Goal: Entertainment & Leisure: Consume media (video, audio)

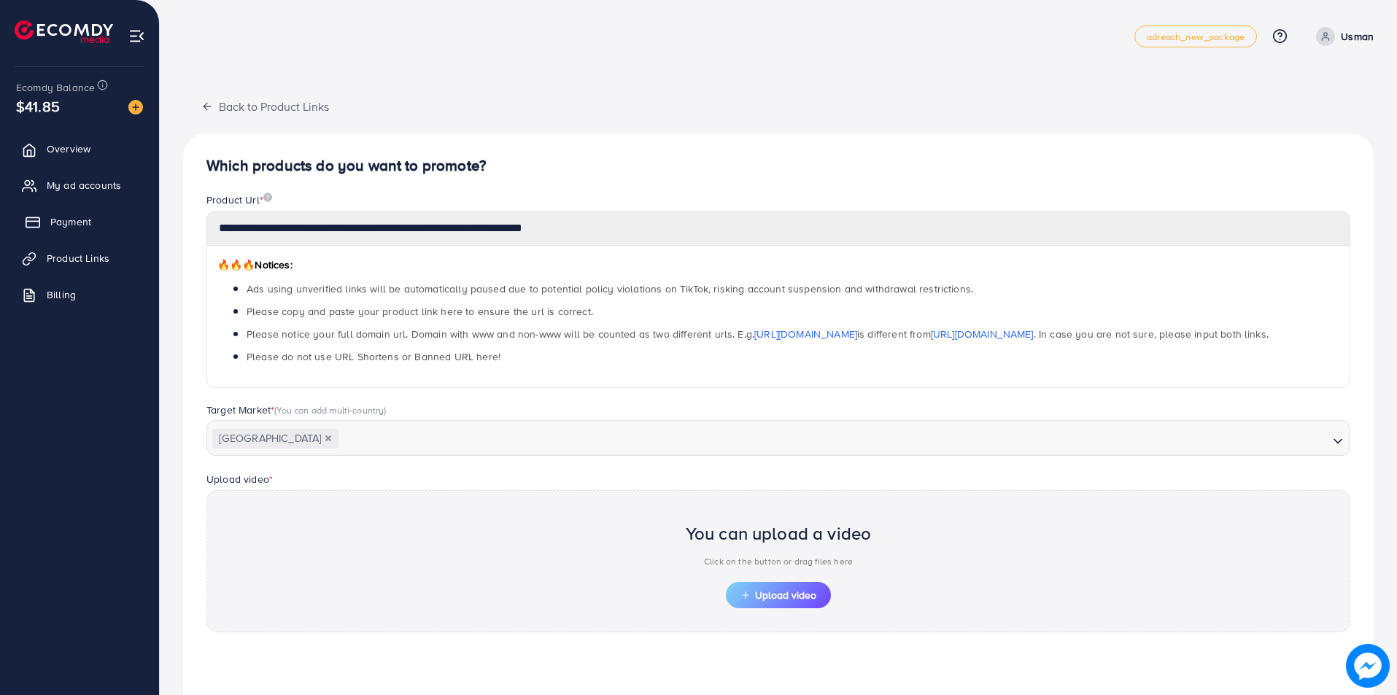
scroll to position [151, 0]
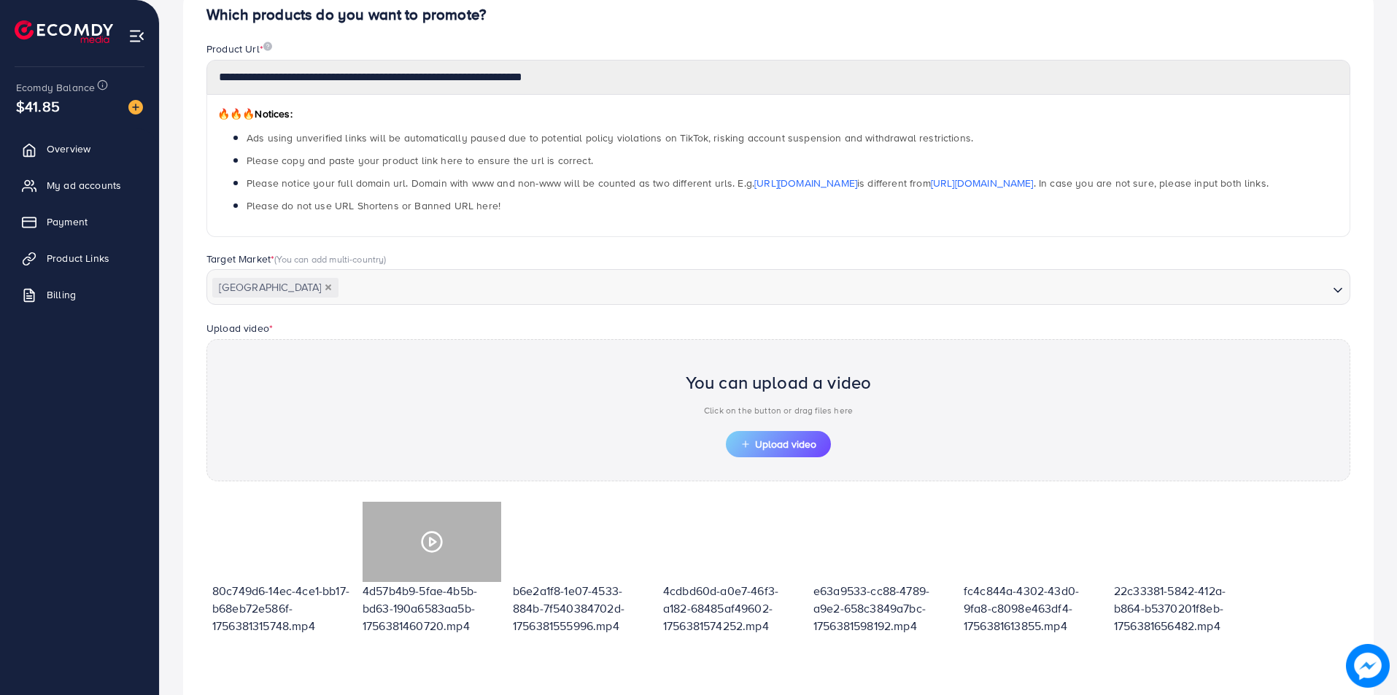
click at [430, 532] on circle at bounding box center [432, 542] width 20 height 20
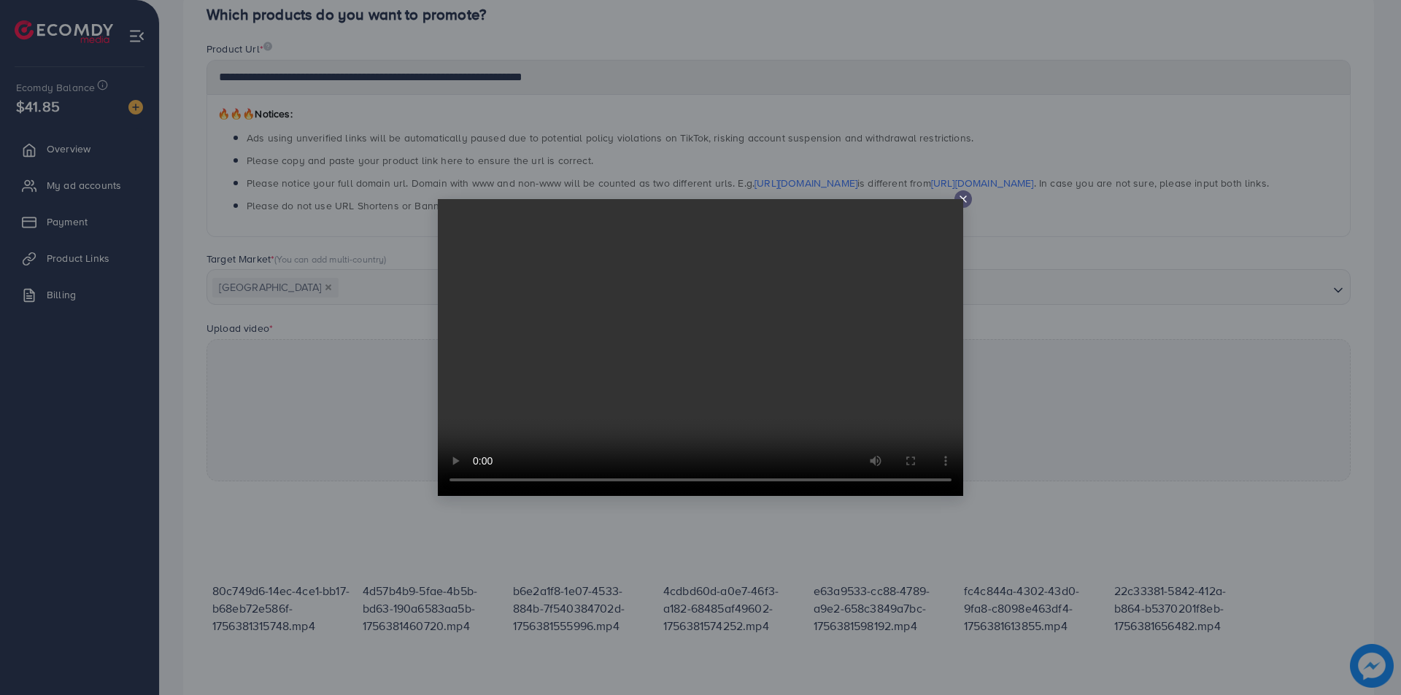
click at [701, 565] on div at bounding box center [700, 347] width 1401 height 695
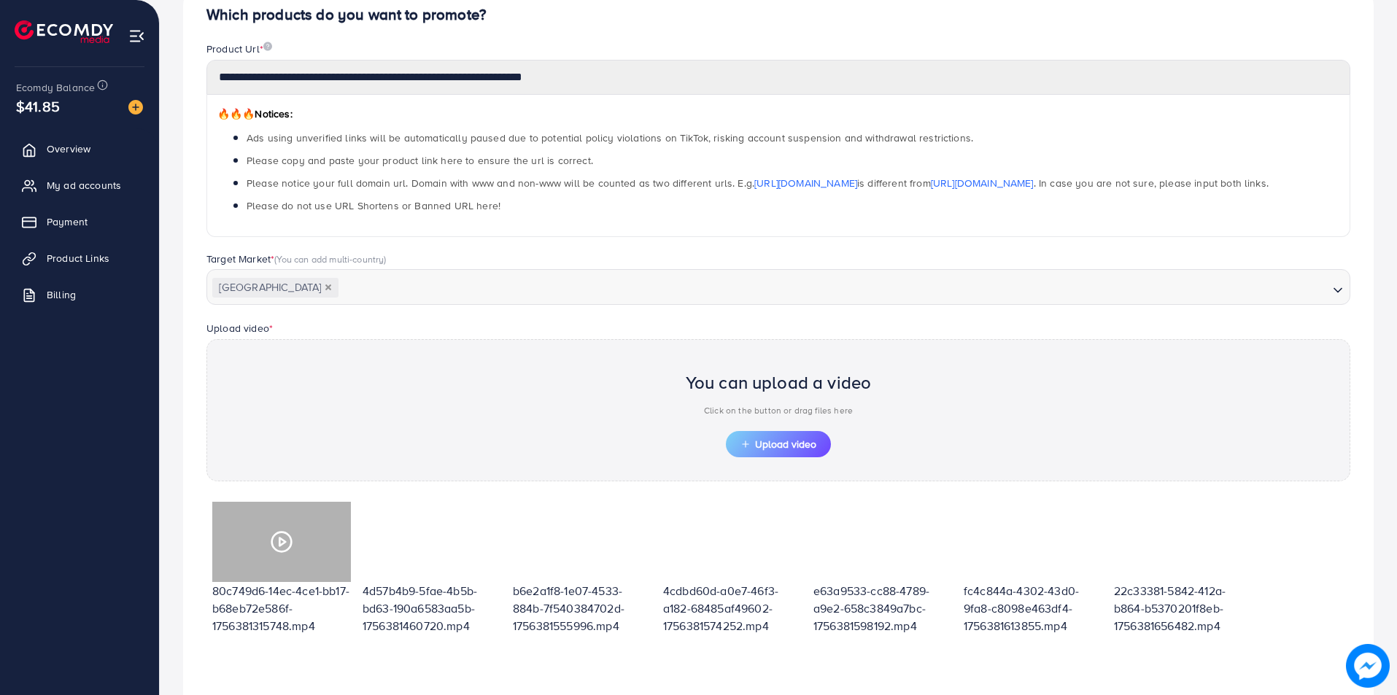
click at [290, 544] on circle at bounding box center [282, 542] width 20 height 20
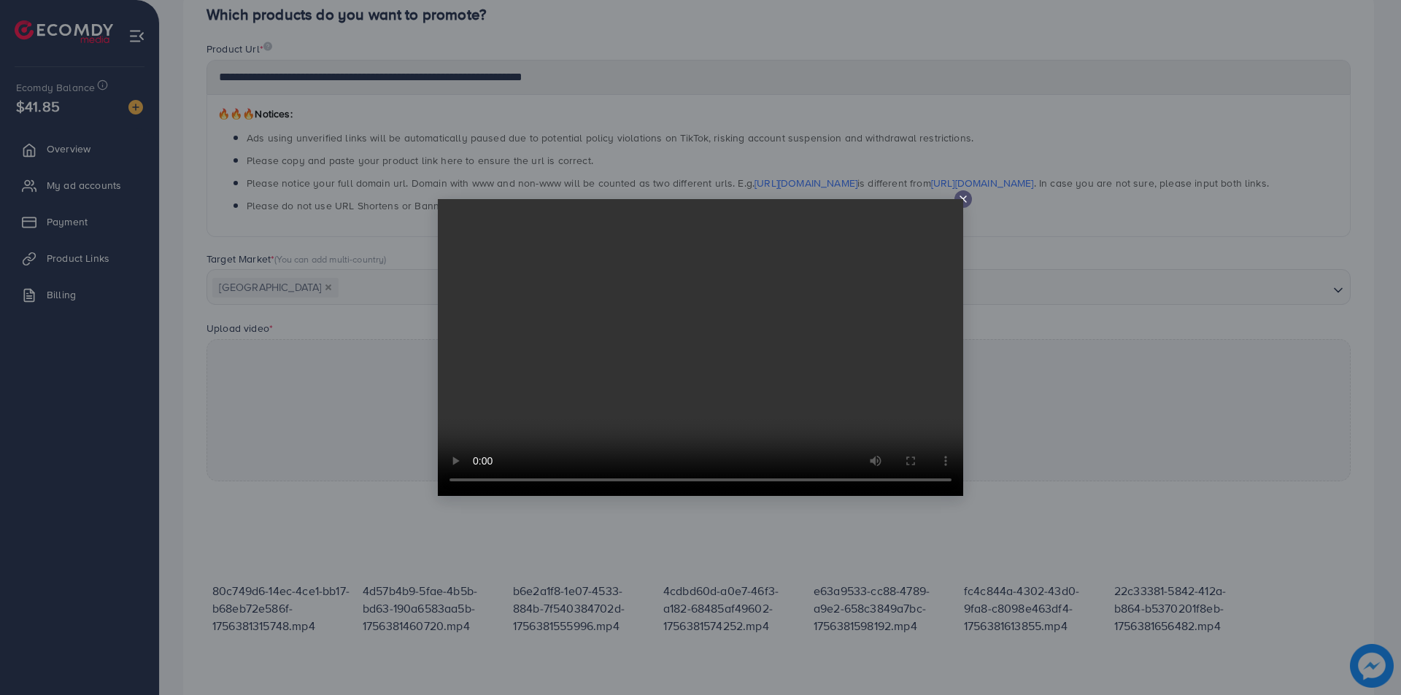
click at [629, 560] on div at bounding box center [700, 347] width 1401 height 695
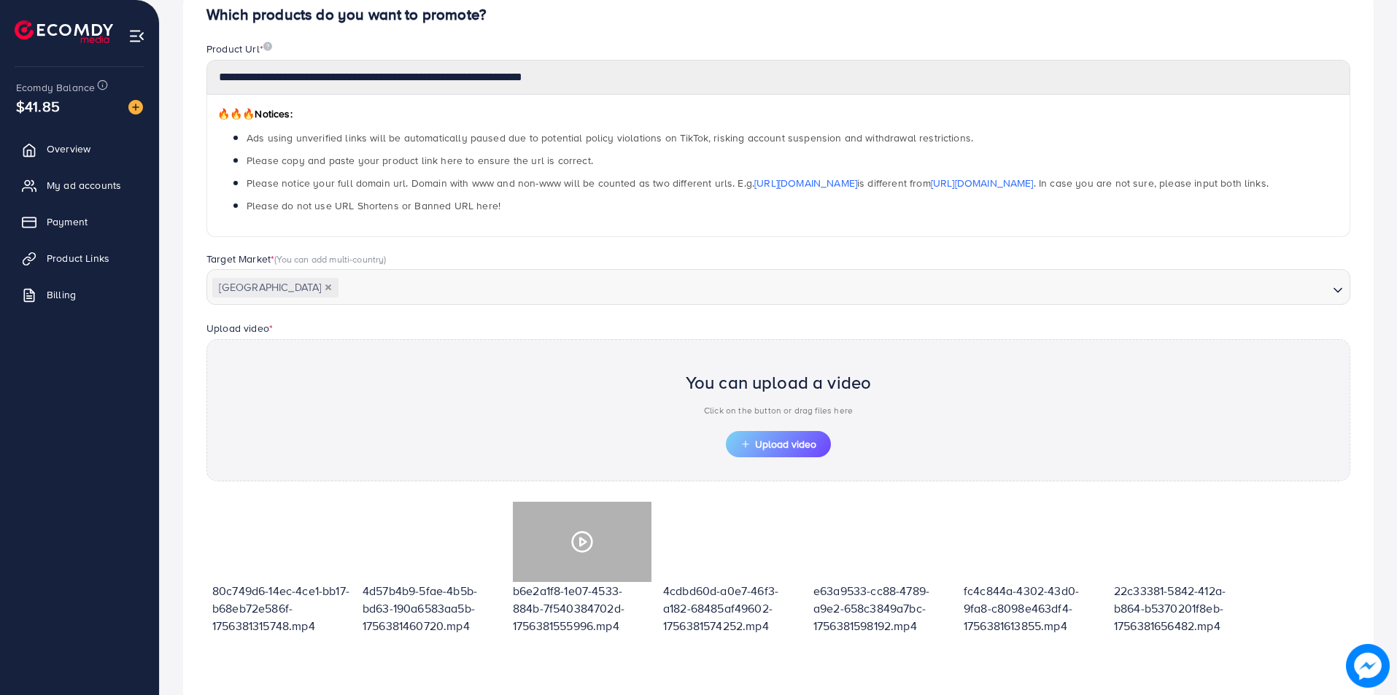
click at [594, 561] on div at bounding box center [582, 542] width 139 height 80
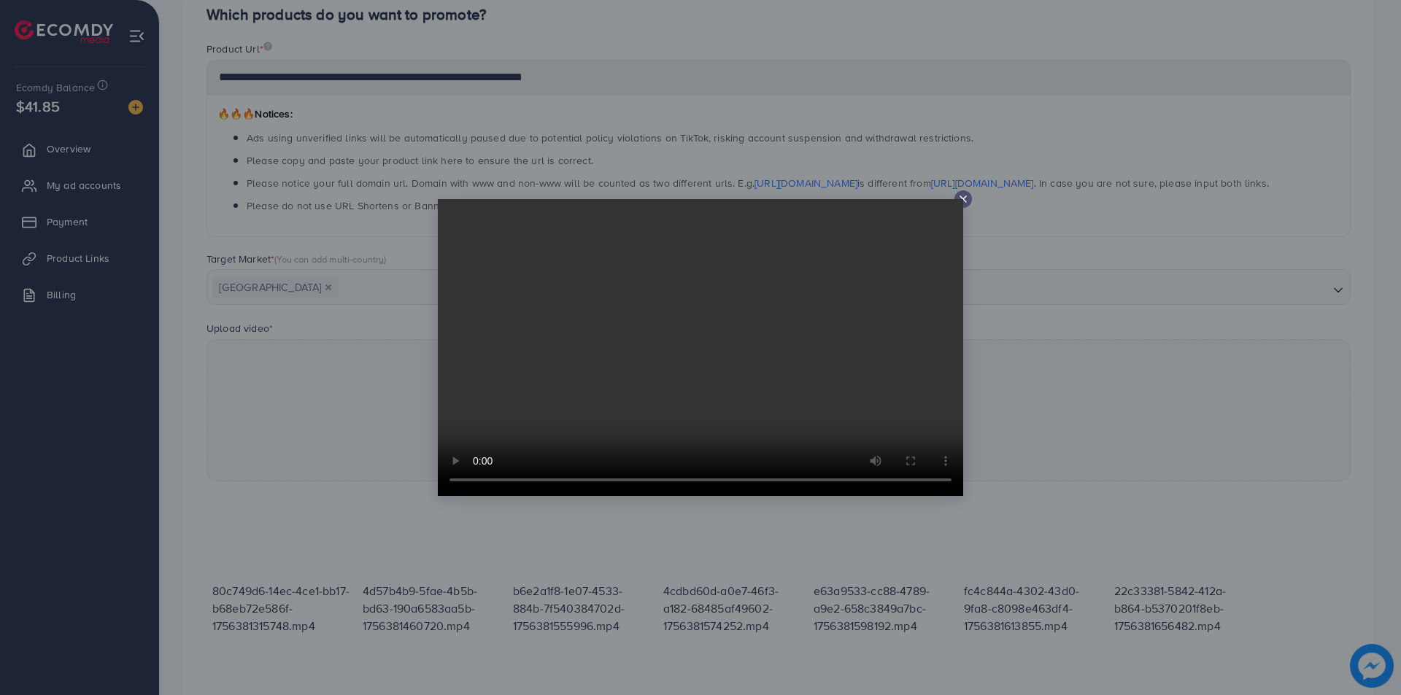
click at [734, 542] on div at bounding box center [700, 347] width 1401 height 695
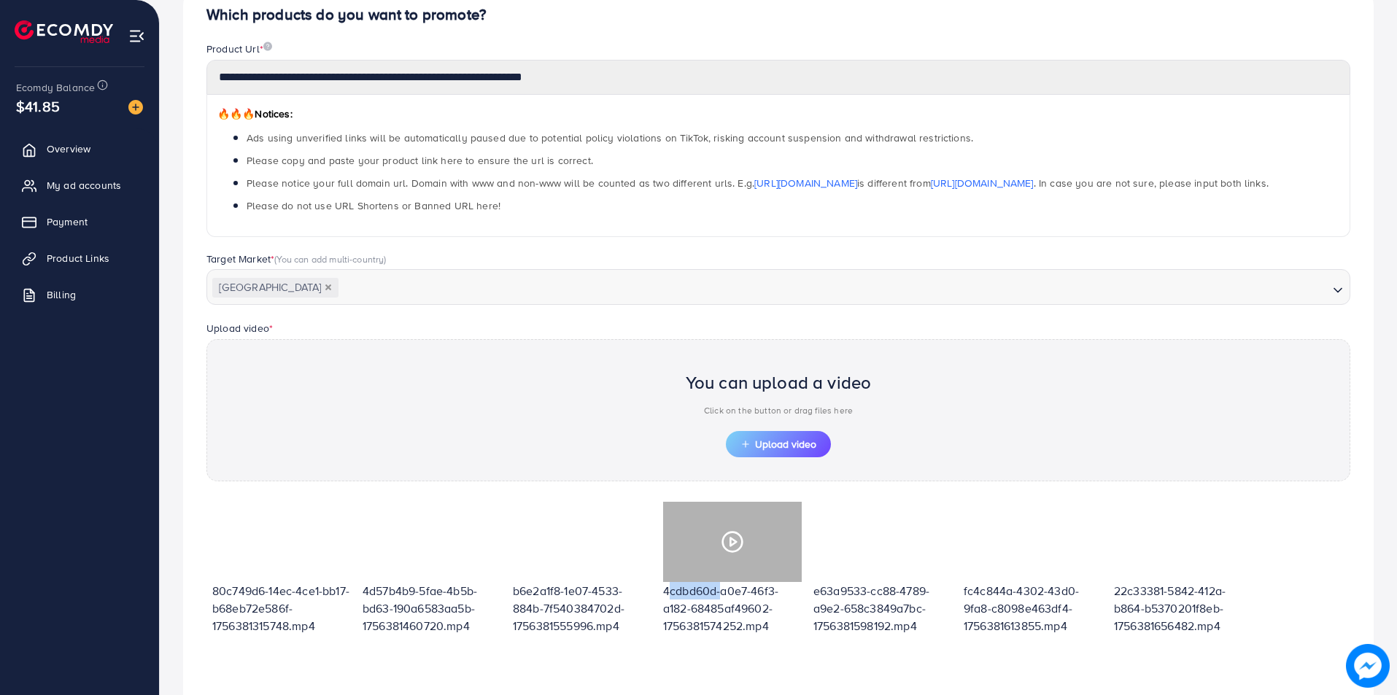
click at [734, 542] on icon at bounding box center [732, 541] width 23 height 23
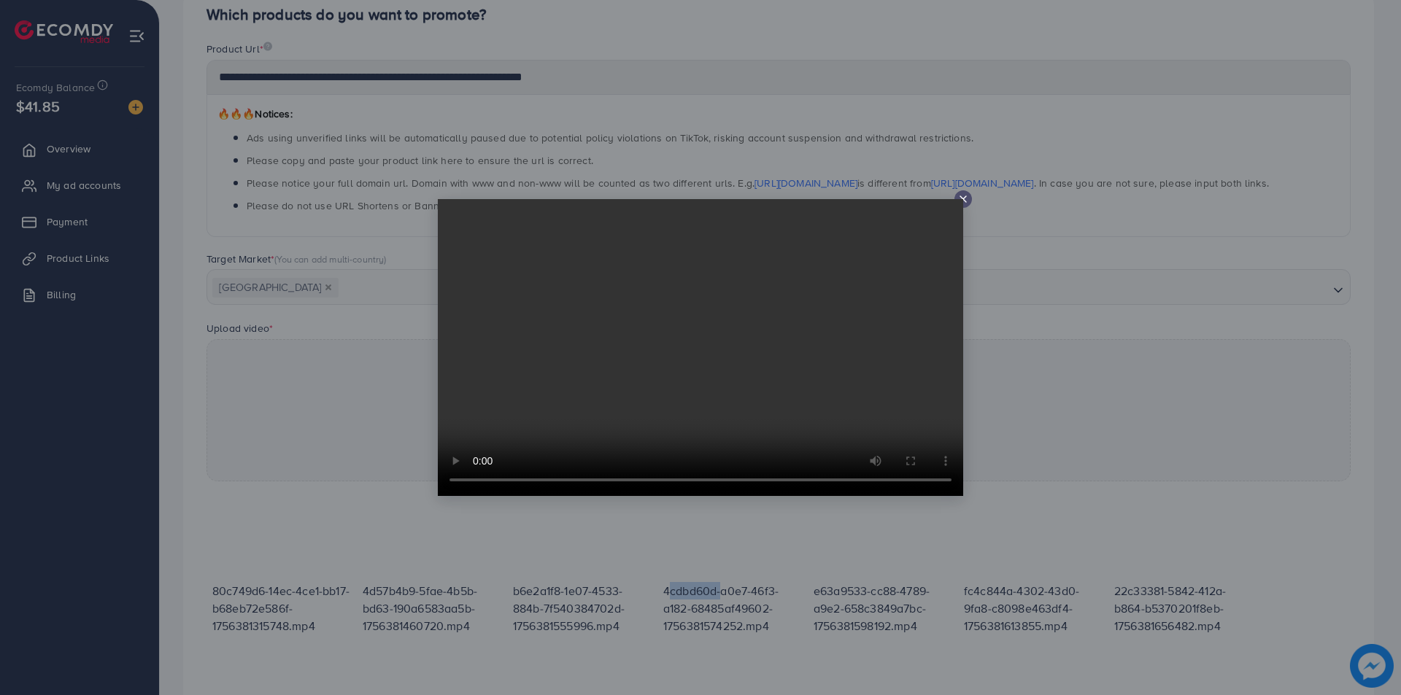
click at [844, 600] on div at bounding box center [700, 347] width 1401 height 695
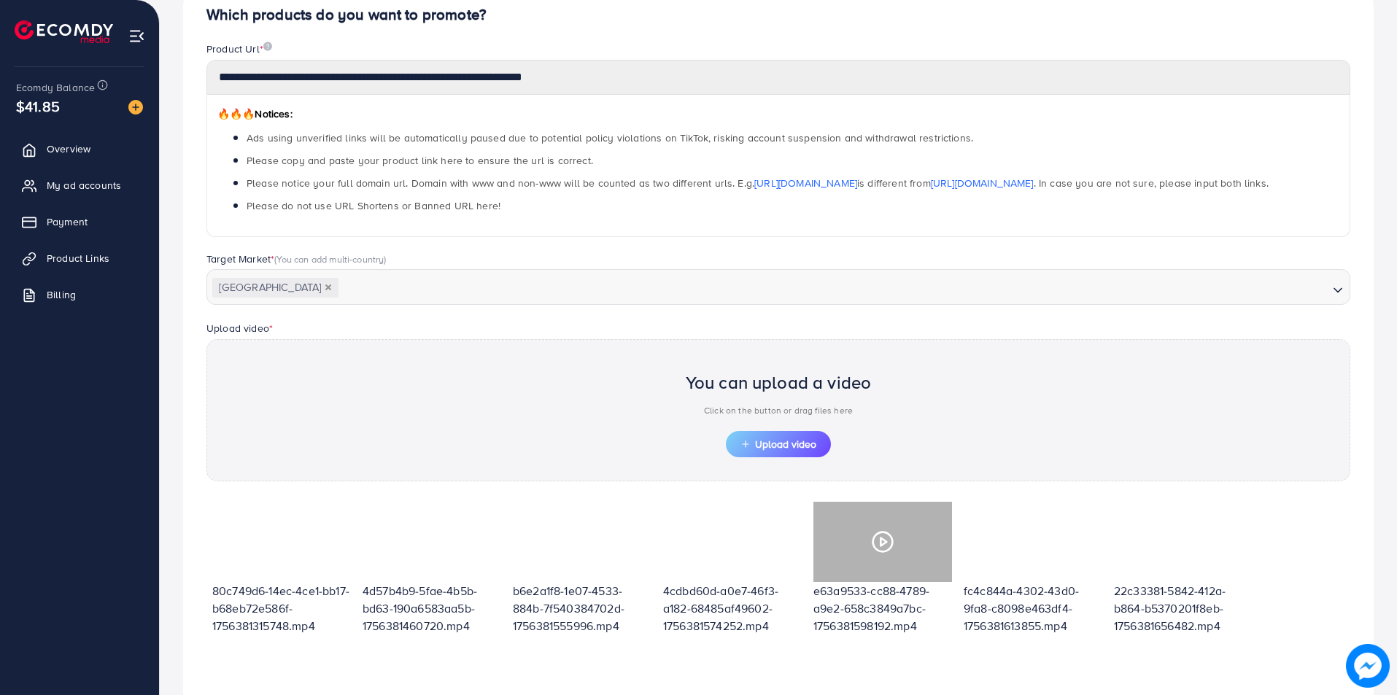
click at [855, 532] on div at bounding box center [882, 542] width 139 height 80
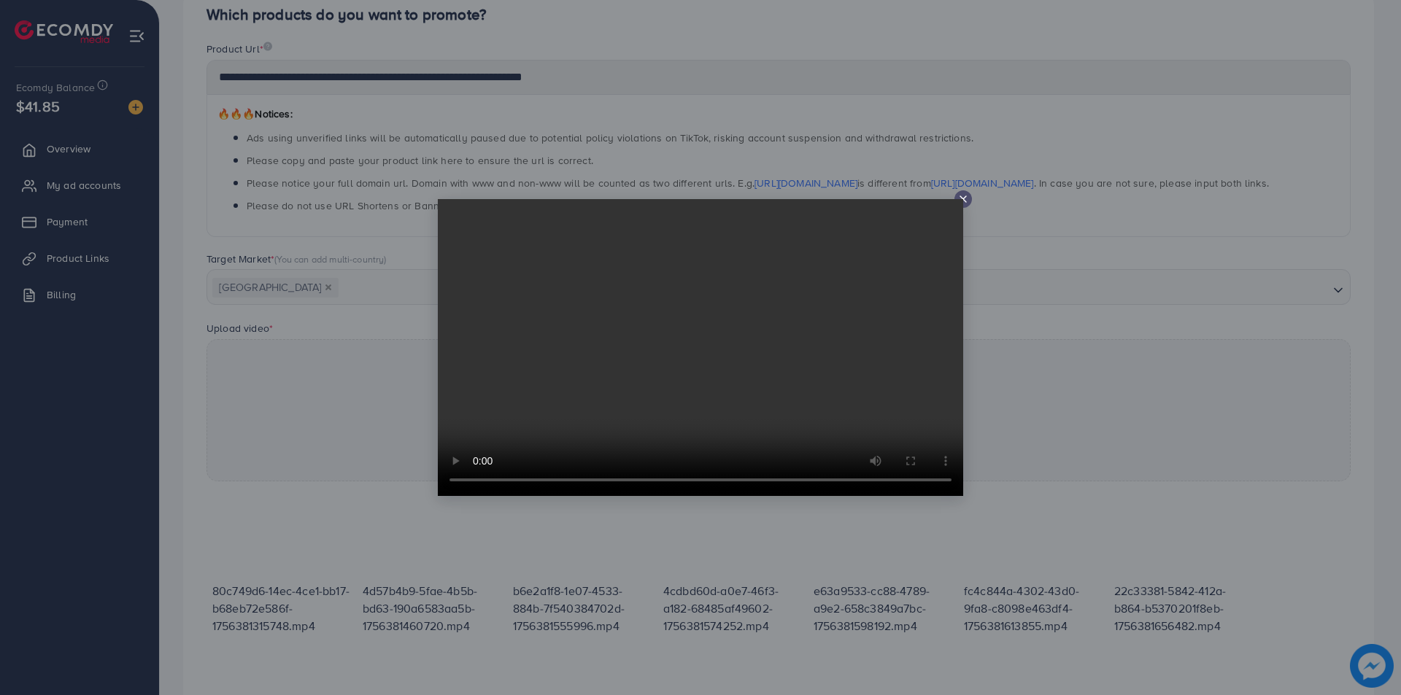
click at [993, 534] on div at bounding box center [700, 347] width 1401 height 695
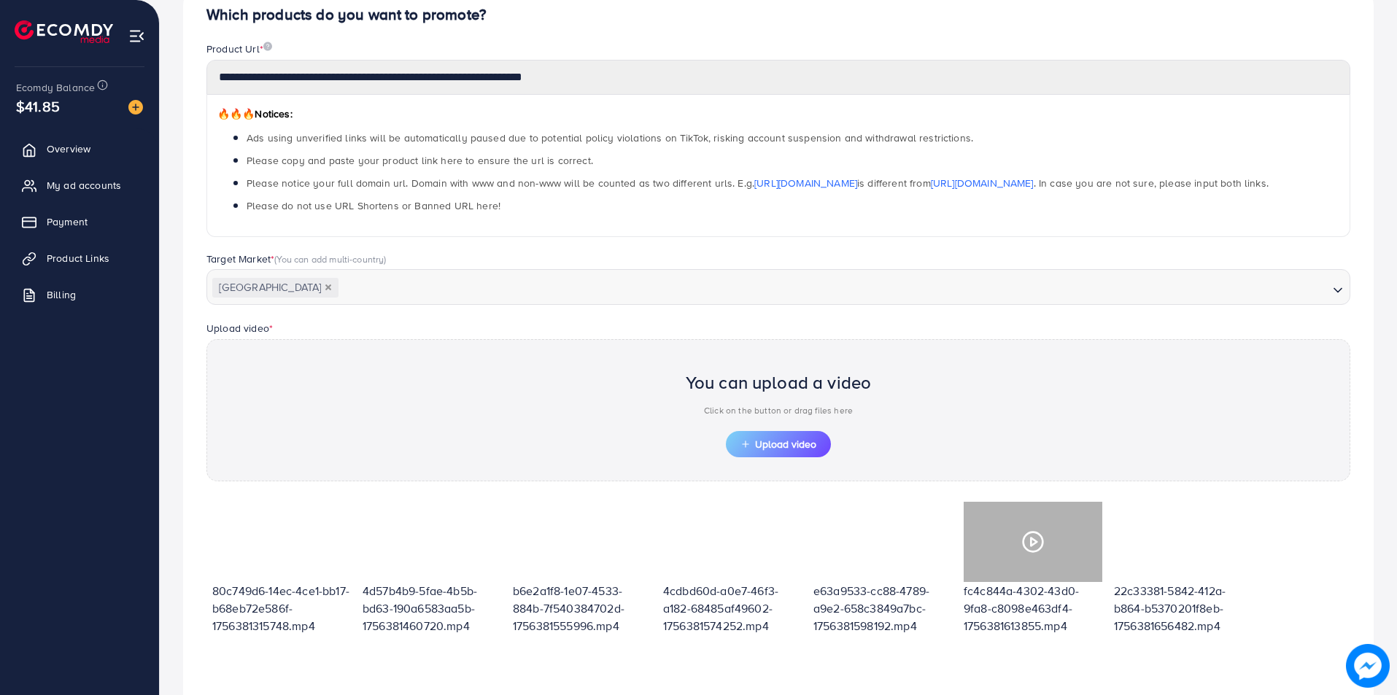
click at [1050, 544] on div at bounding box center [1033, 542] width 139 height 80
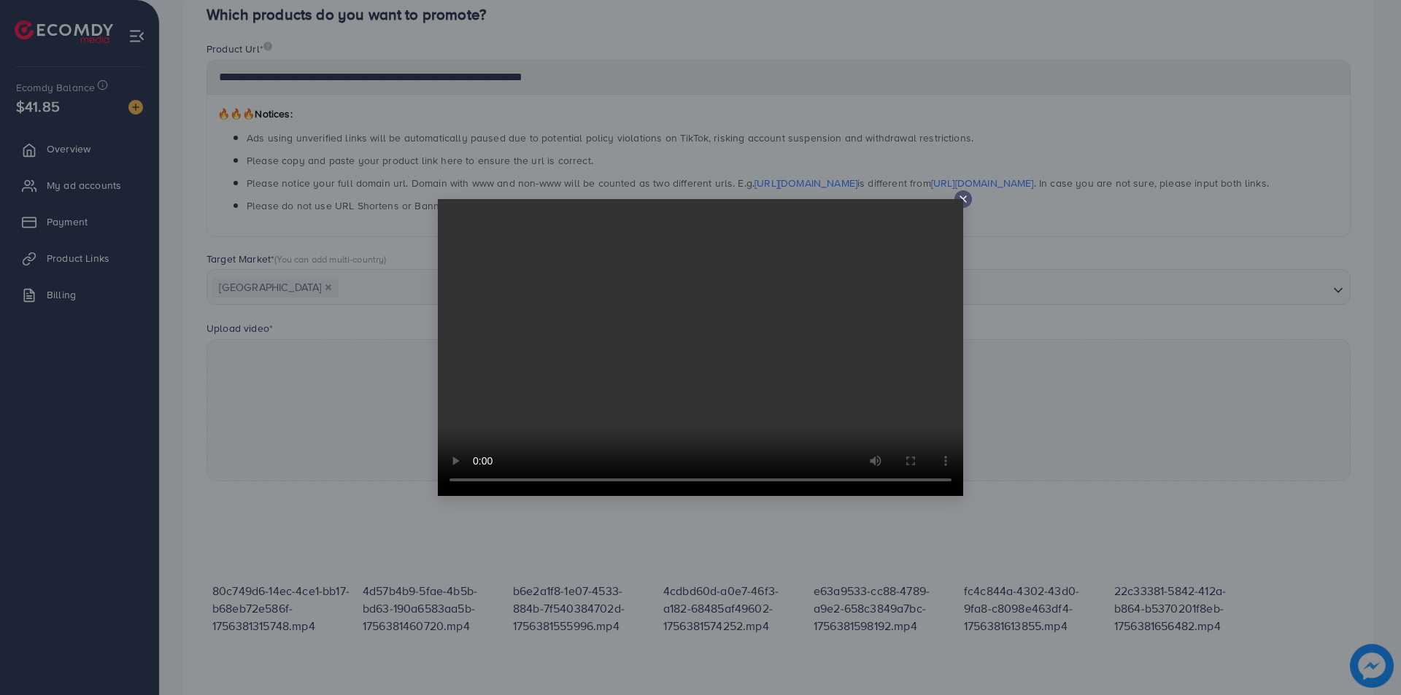
click at [912, 558] on div at bounding box center [700, 347] width 1401 height 695
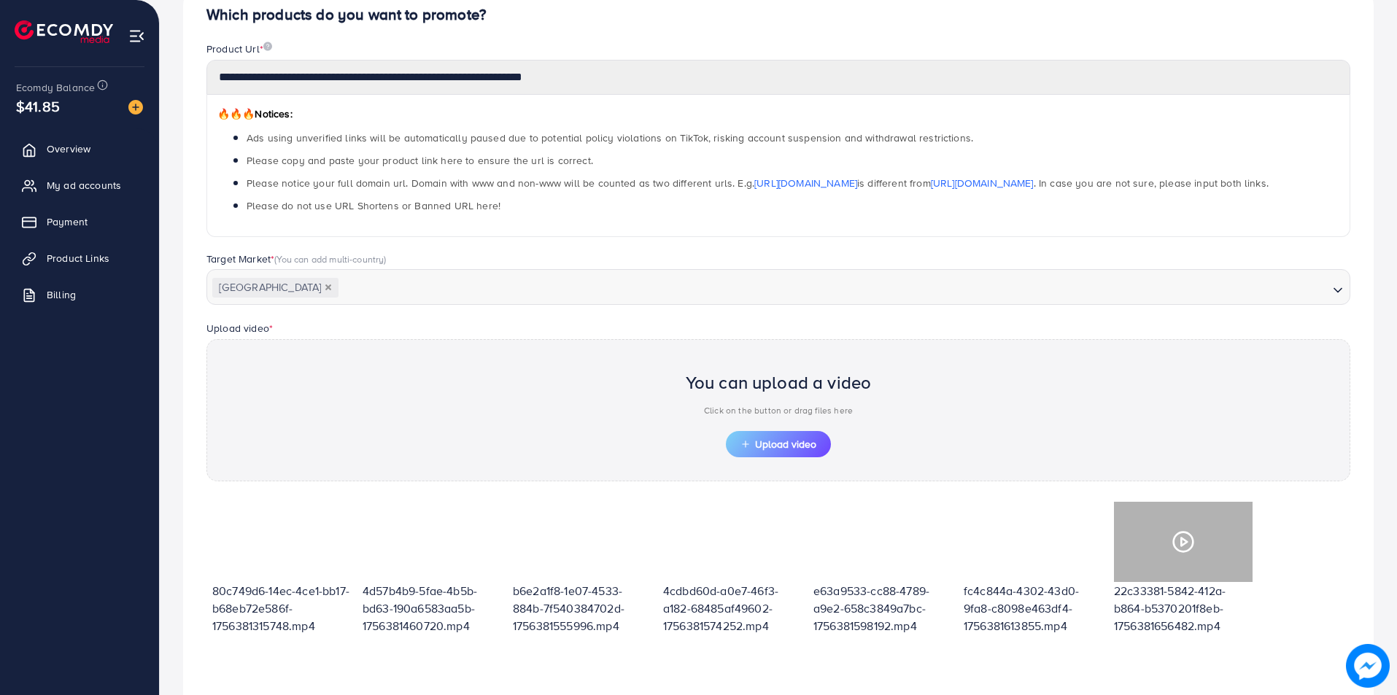
click at [1169, 539] on div at bounding box center [1183, 542] width 139 height 80
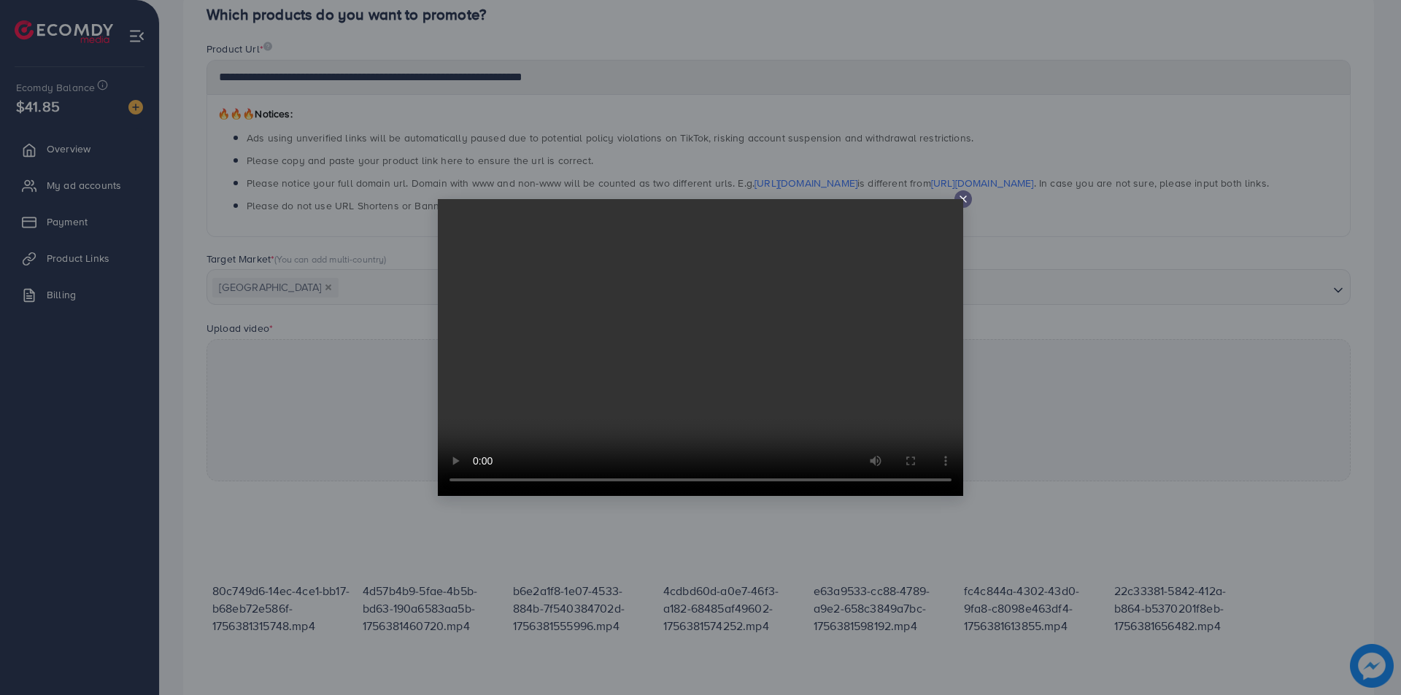
click at [1114, 430] on div at bounding box center [700, 347] width 1401 height 695
